Goal: Information Seeking & Learning: Learn about a topic

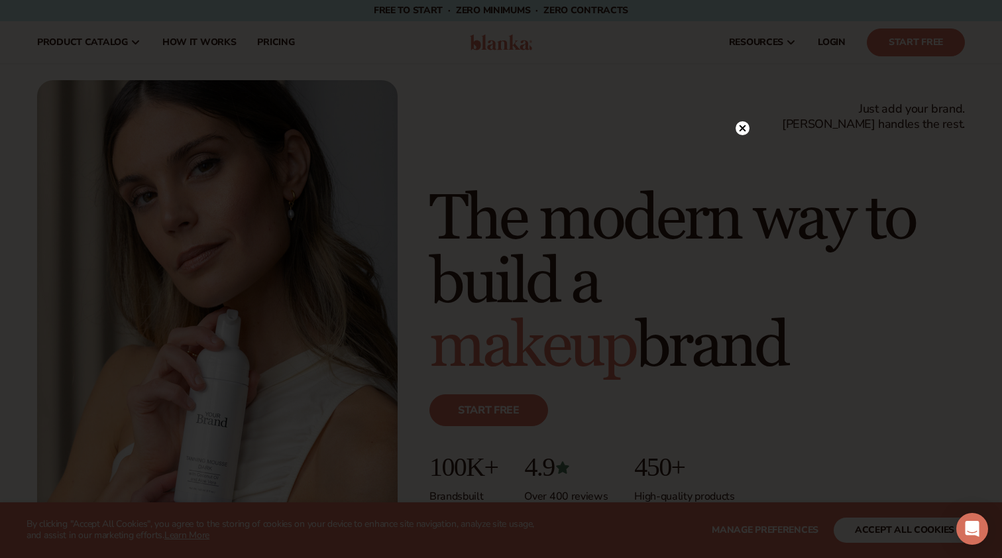
click at [746, 131] on icon at bounding box center [743, 128] width 7 height 7
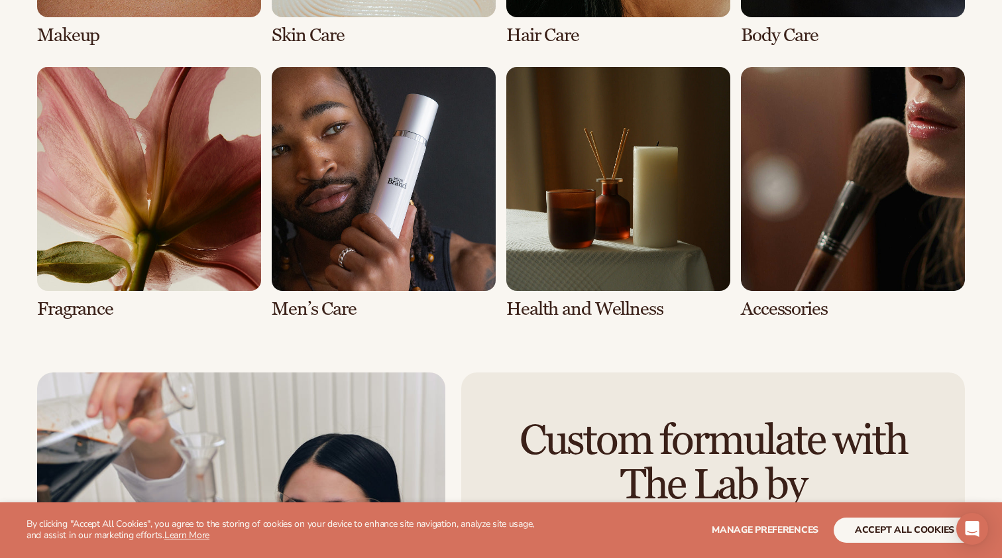
scroll to position [2795, 0]
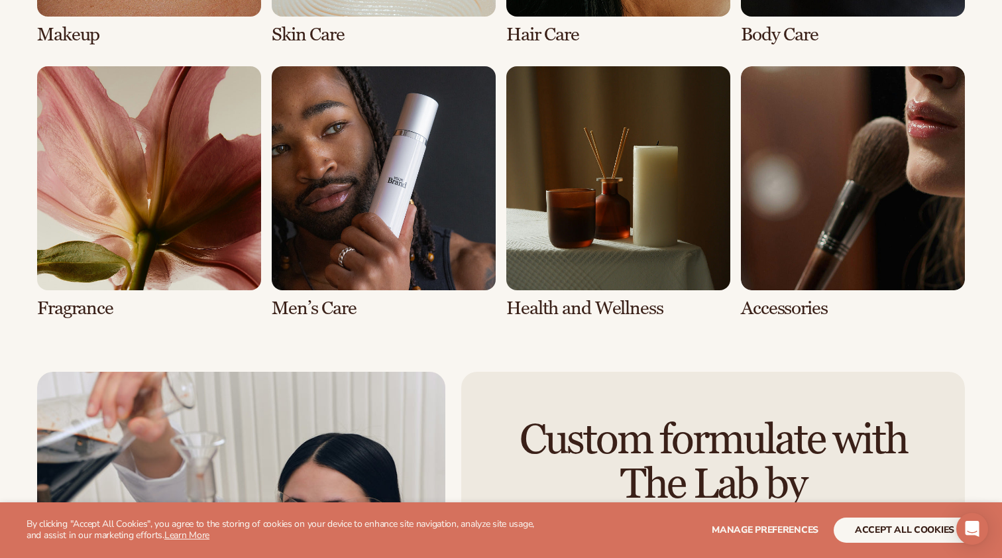
click at [323, 300] on link "6 / 8" at bounding box center [384, 192] width 224 height 253
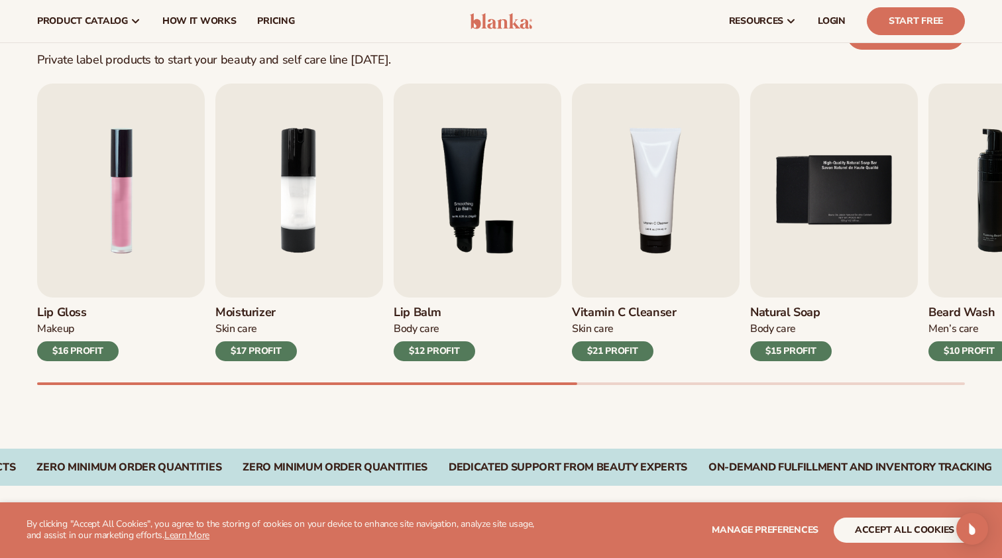
scroll to position [368, 0]
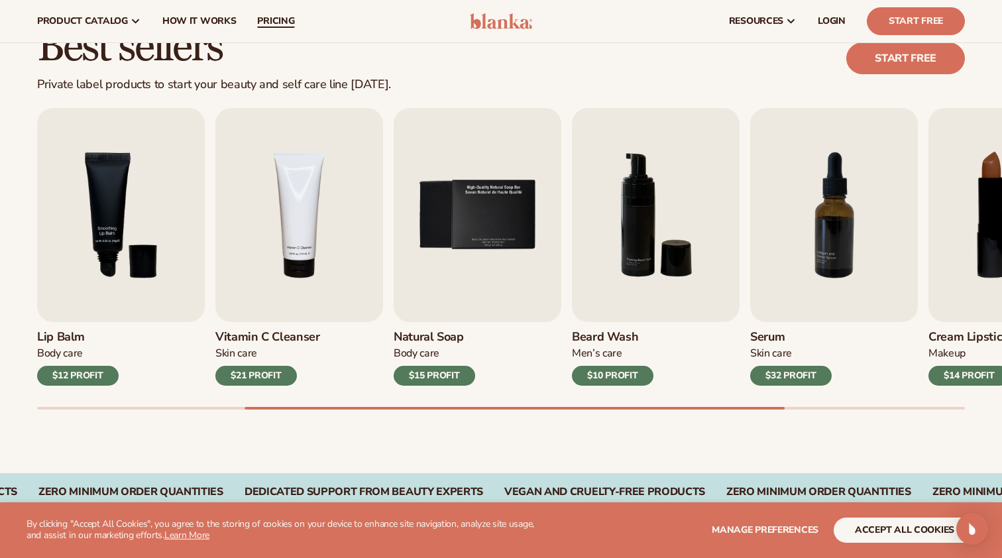
click at [268, 20] on span "pricing" at bounding box center [275, 21] width 37 height 11
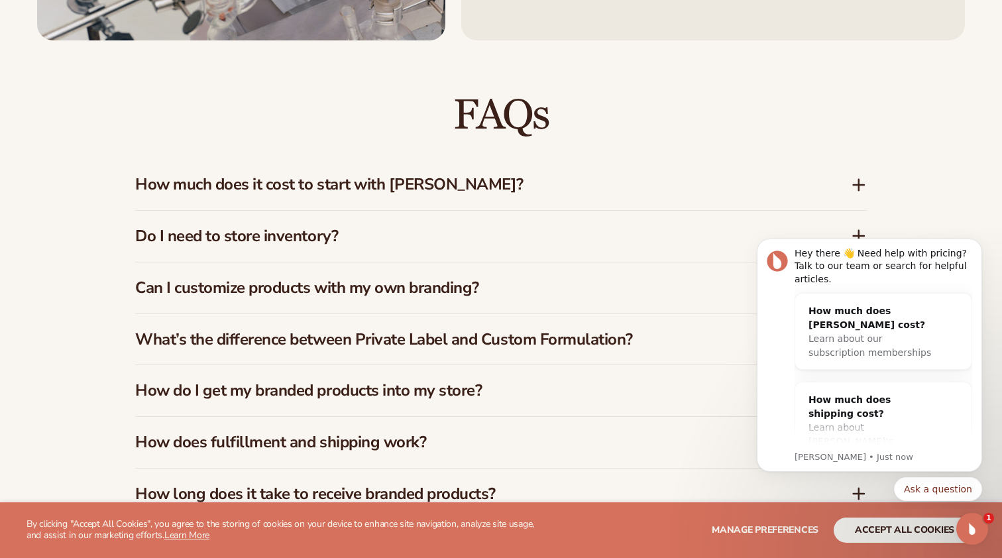
scroll to position [1861, 0]
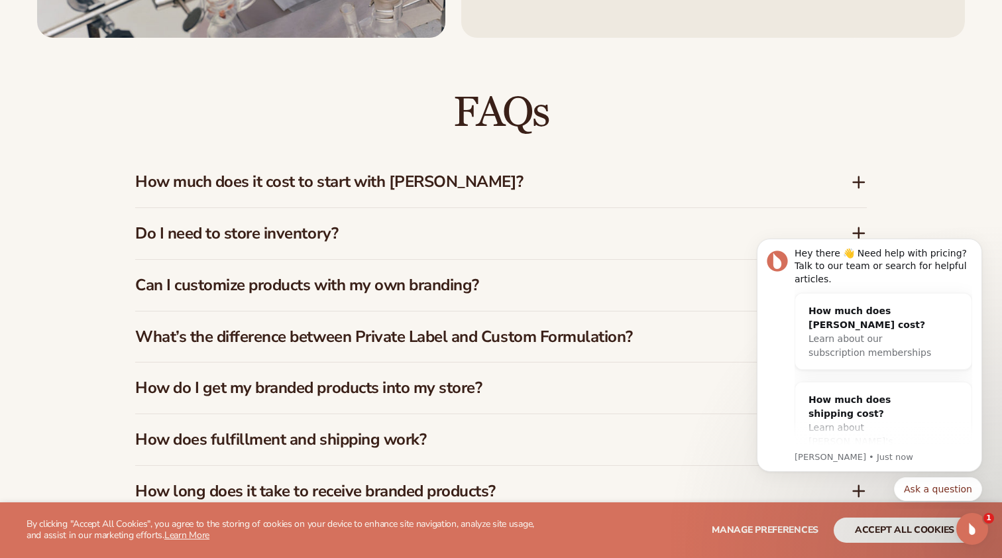
click at [859, 180] on icon at bounding box center [859, 181] width 0 height 11
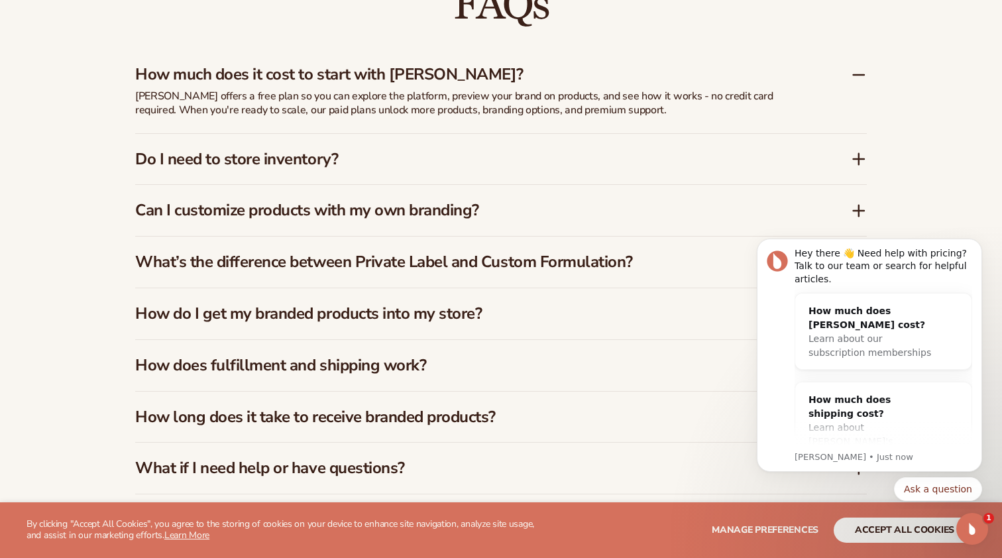
scroll to position [1969, 0]
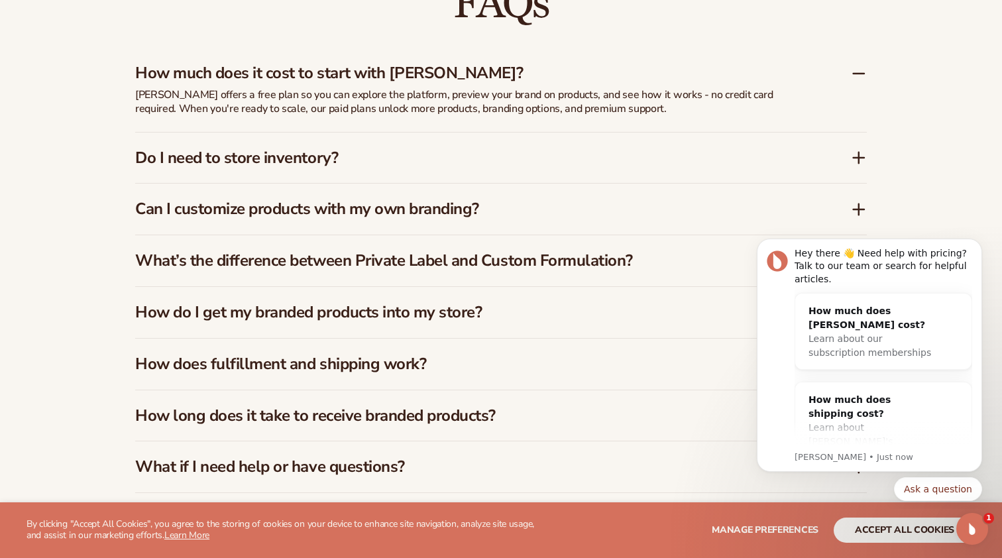
click at [855, 151] on icon at bounding box center [859, 158] width 16 height 16
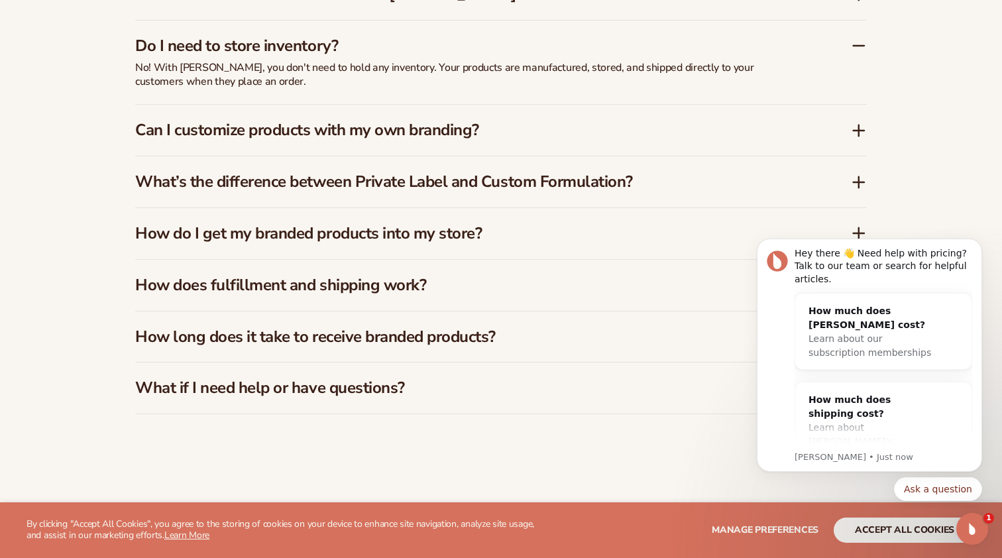
scroll to position [2050, 0]
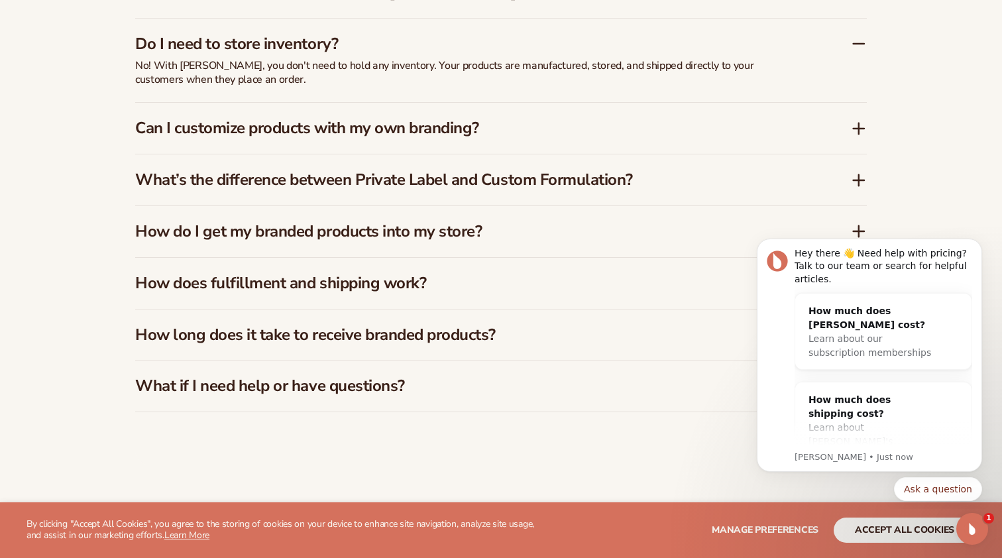
click at [855, 122] on icon at bounding box center [859, 129] width 16 height 16
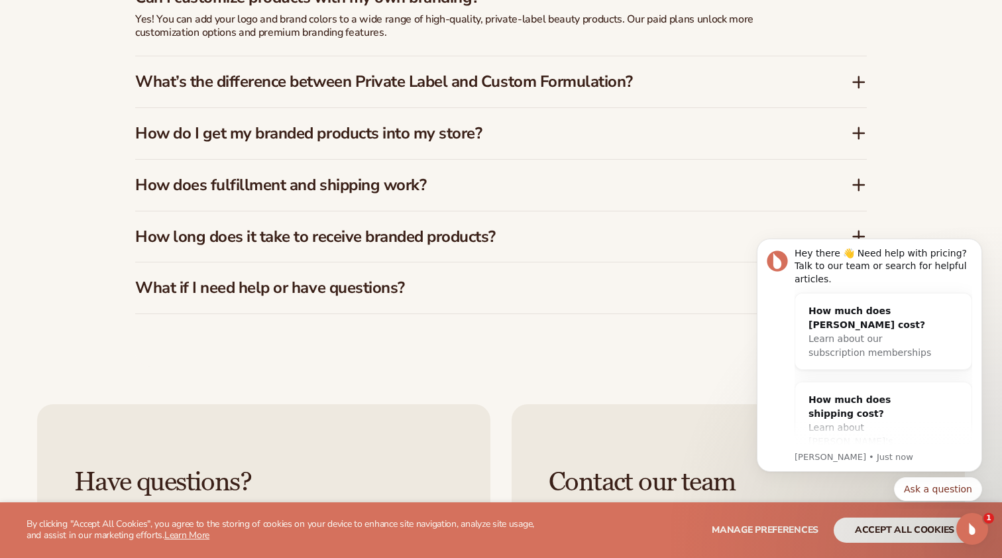
scroll to position [2161, 0]
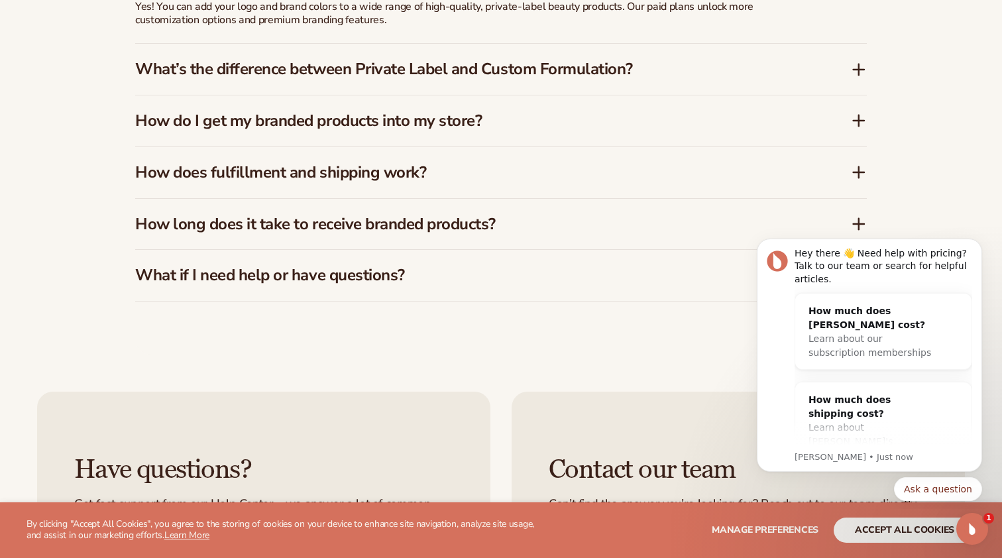
click at [857, 119] on icon at bounding box center [859, 121] width 16 height 16
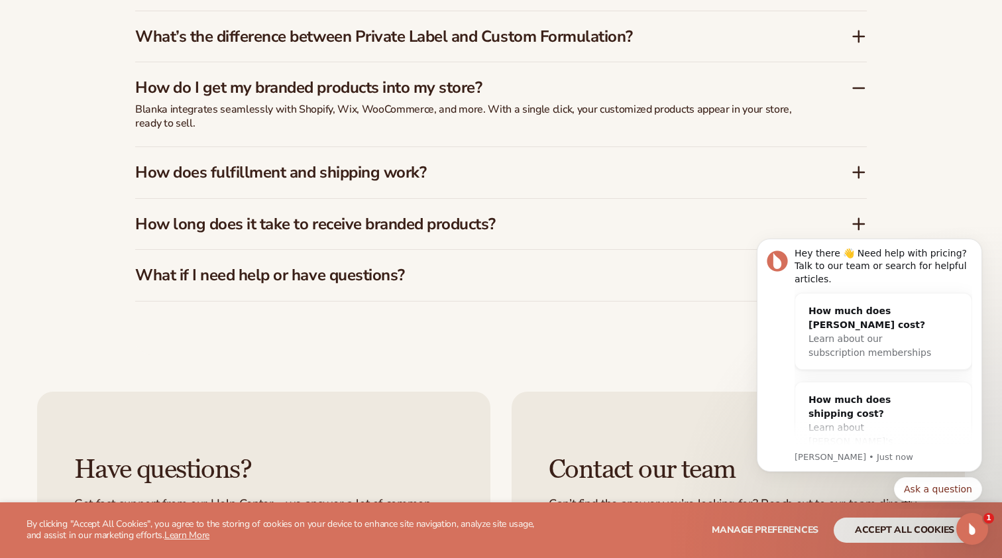
click at [855, 166] on icon at bounding box center [859, 172] width 16 height 16
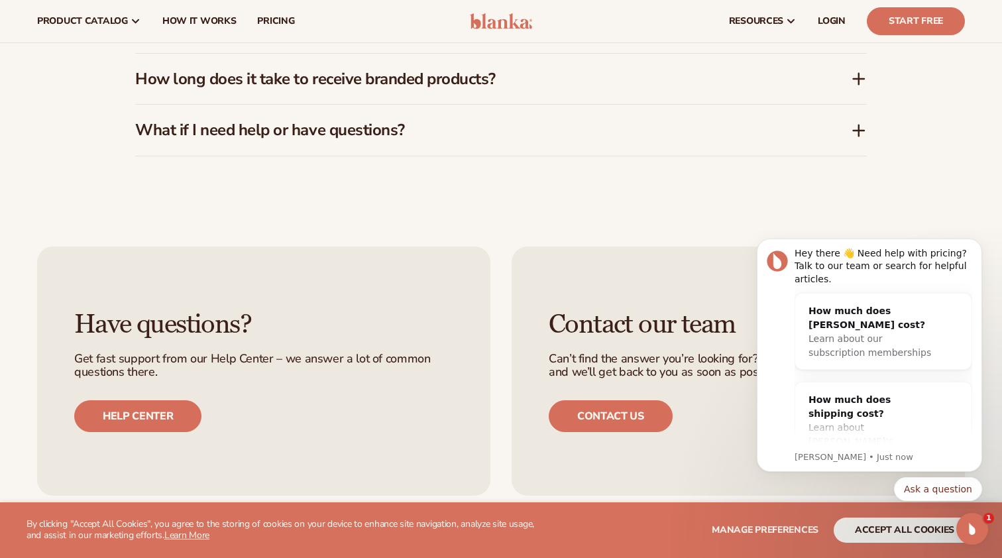
scroll to position [2299, 0]
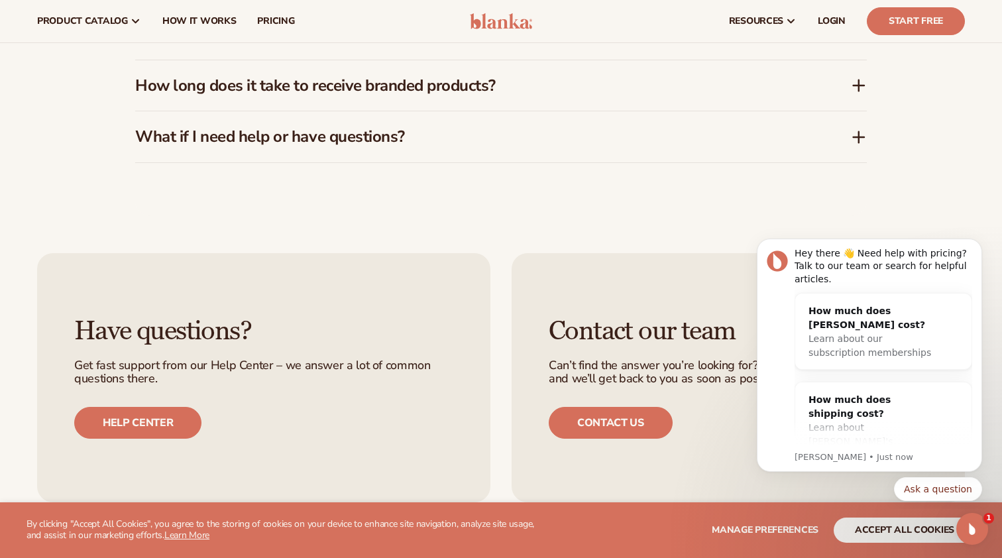
click at [858, 82] on icon at bounding box center [859, 86] width 16 height 16
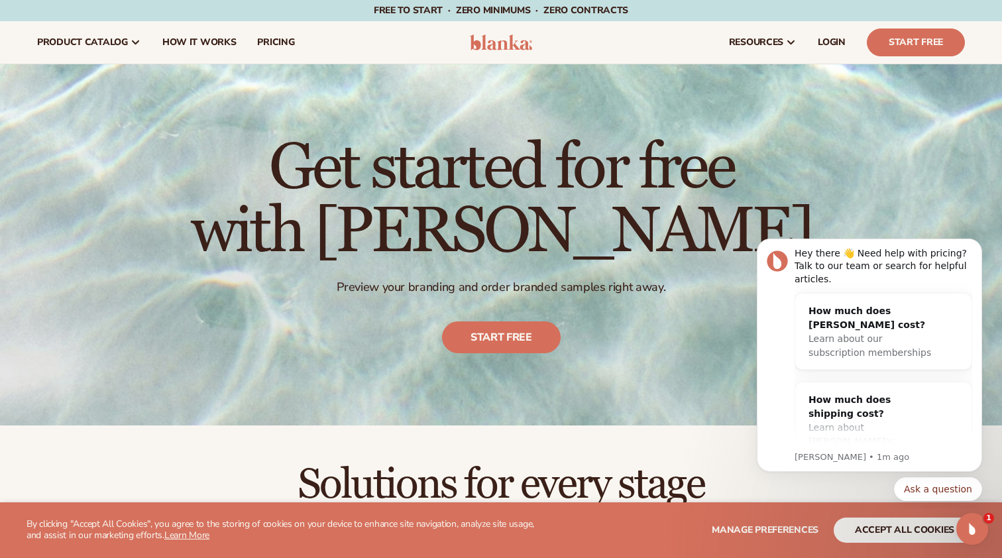
scroll to position [0, 0]
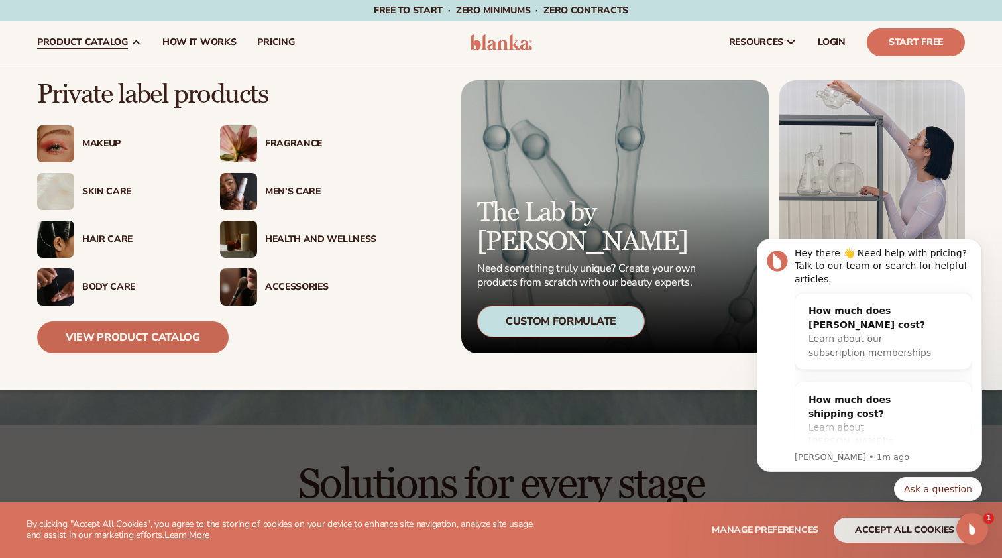
click at [139, 335] on link "View Product Catalog" at bounding box center [133, 337] width 192 height 32
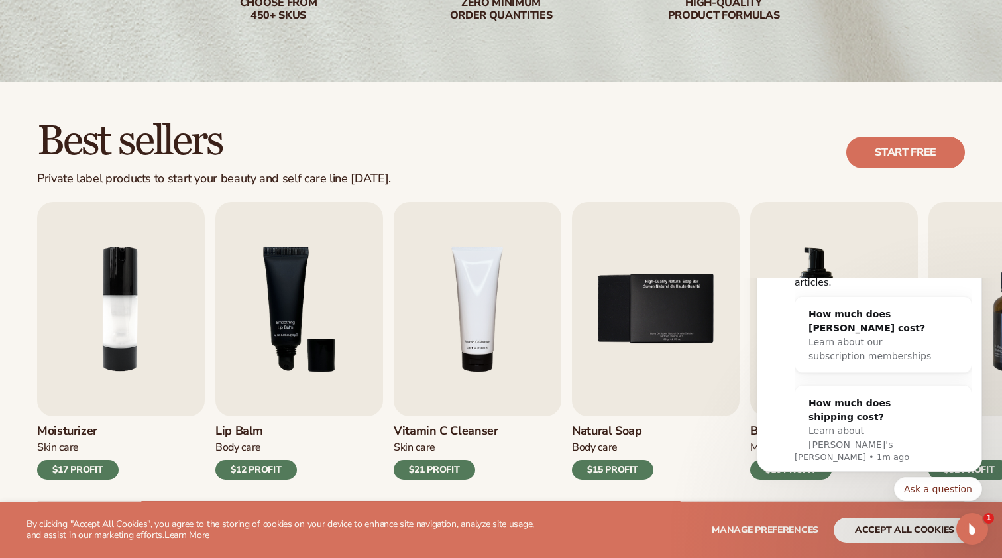
scroll to position [274, 0]
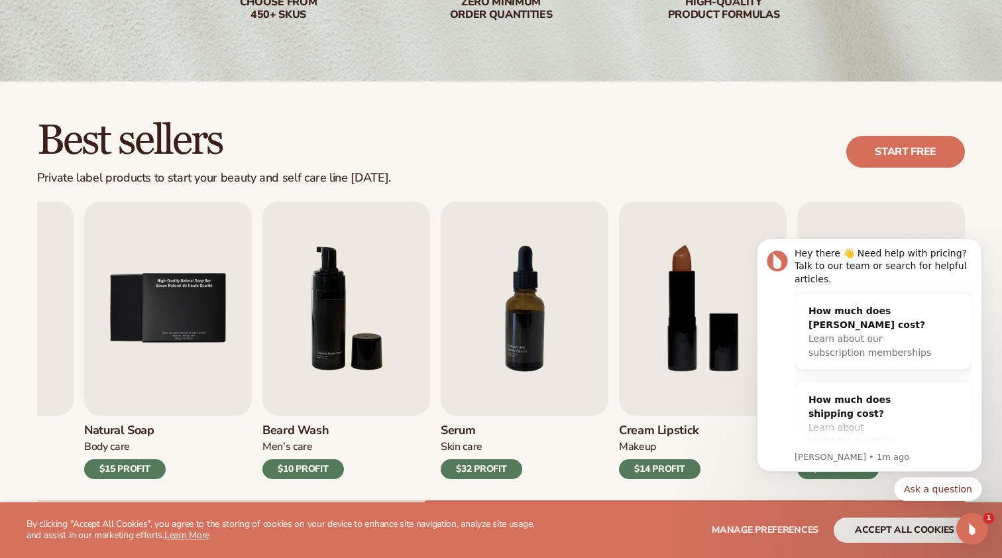
click at [290, 429] on h3 "Beard Wash" at bounding box center [303, 431] width 82 height 15
click at [298, 470] on div "$10 PROFIT" at bounding box center [303, 469] width 82 height 20
click at [422, 296] on img "6 / 9" at bounding box center [346, 309] width 168 height 214
click at [349, 331] on img "6 / 9" at bounding box center [346, 309] width 168 height 214
click at [979, 244] on icon "Dismiss notification" at bounding box center [978, 242] width 7 height 7
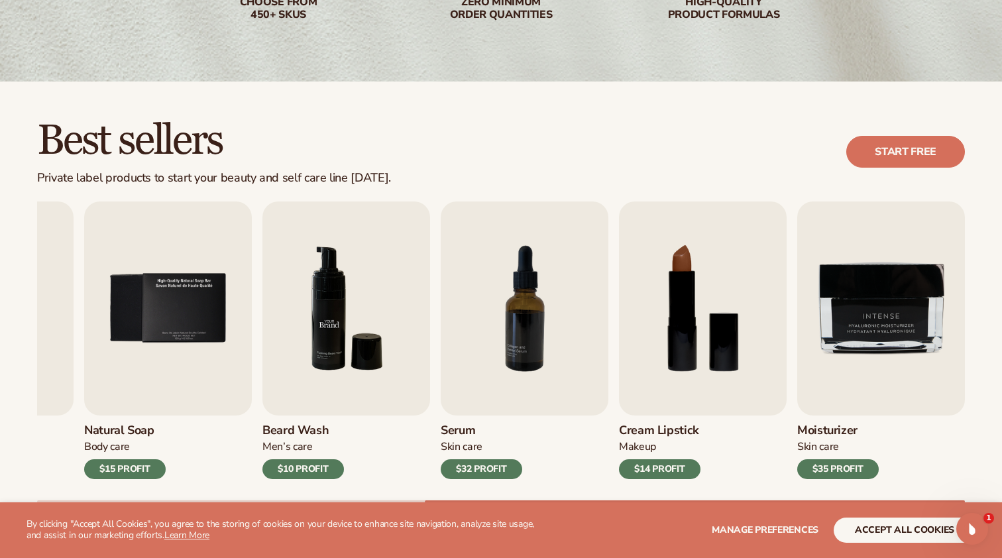
click at [334, 337] on img "6 / 9" at bounding box center [346, 309] width 168 height 214
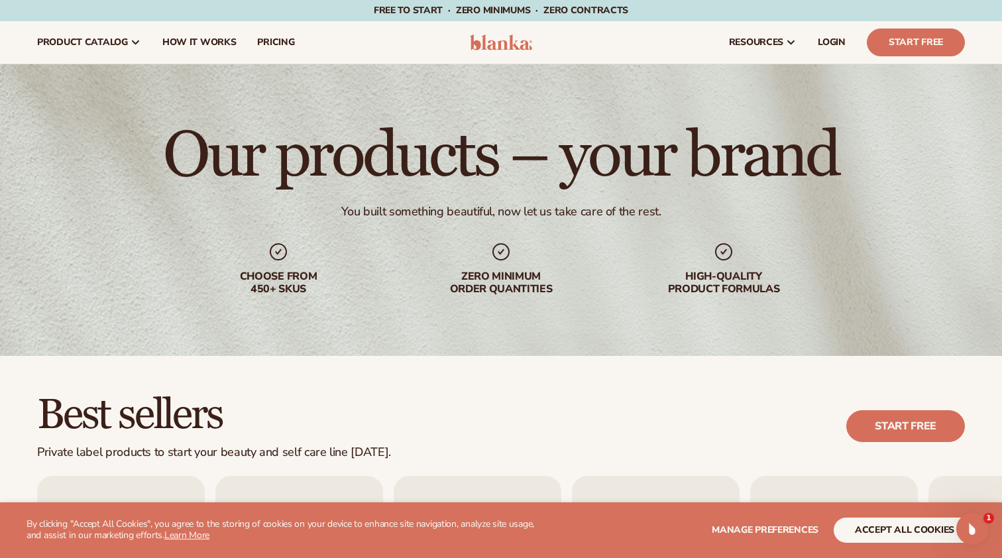
scroll to position [0, 0]
click at [505, 46] on img at bounding box center [501, 42] width 63 height 16
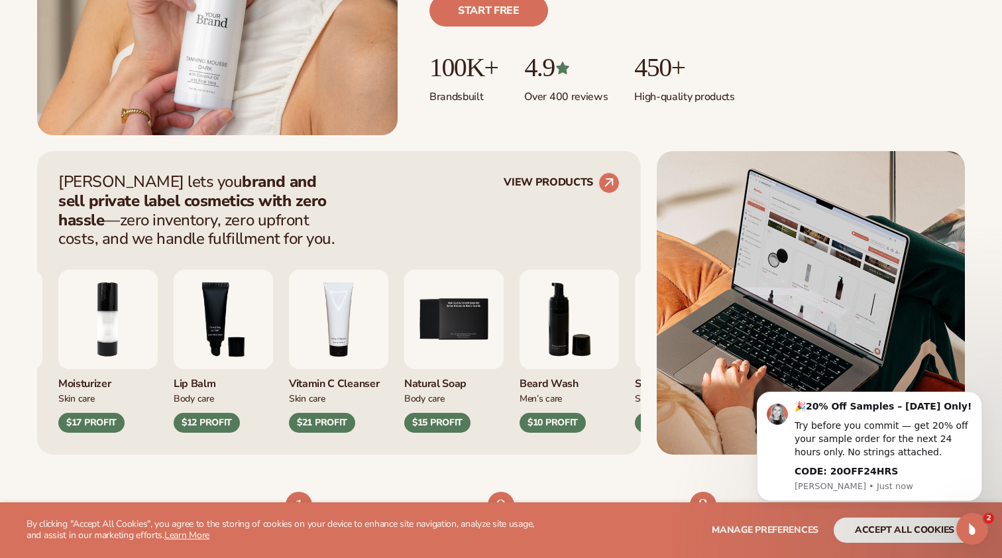
scroll to position [405, 0]
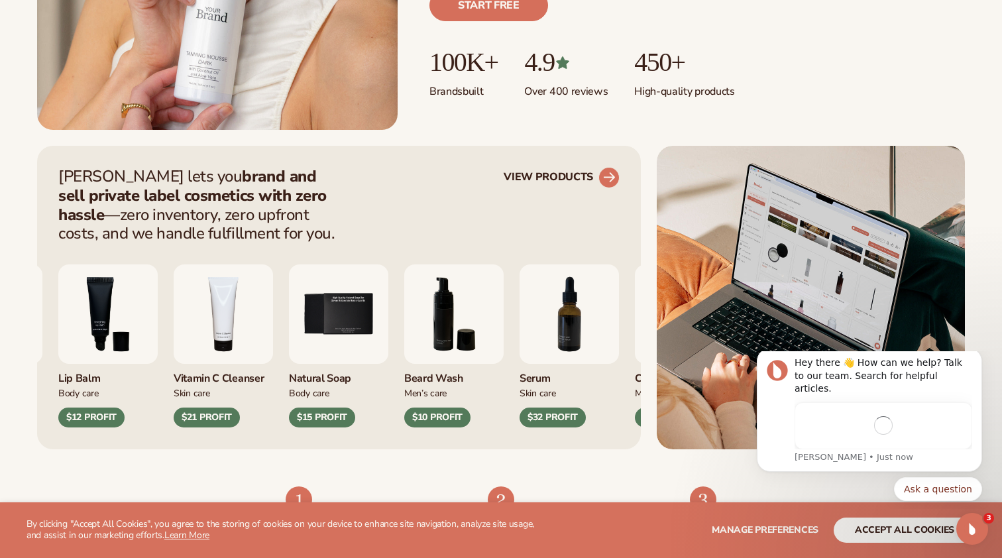
click at [559, 175] on link "VIEW PRODUCTS" at bounding box center [562, 177] width 116 height 21
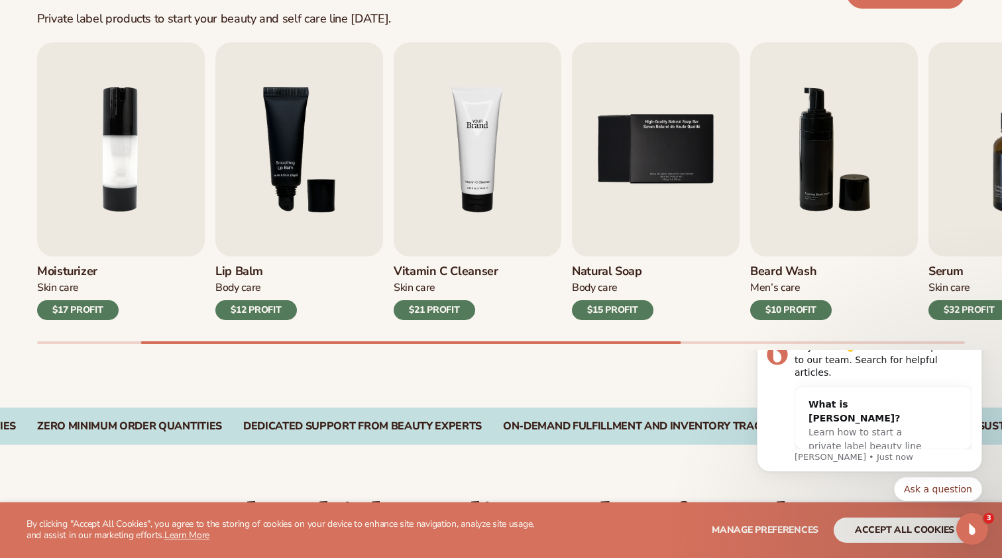
scroll to position [434, 0]
